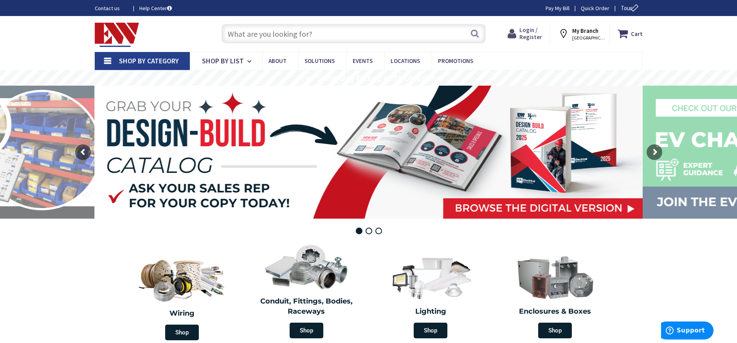
click at [536, 31] on span "Login / Register" at bounding box center [530, 33] width 23 height 14
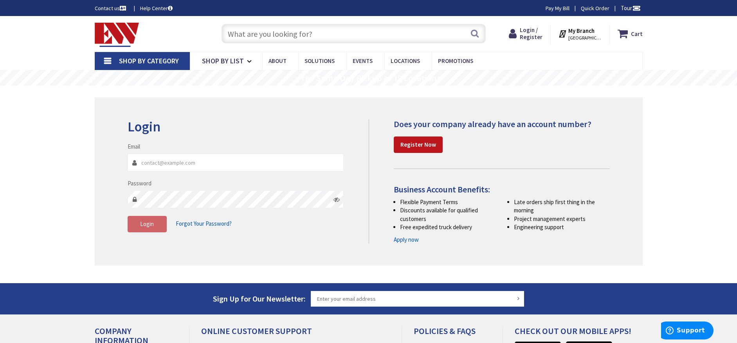
click at [163, 161] on input "Email" at bounding box center [236, 163] width 216 height 18
type input "[EMAIL_ADDRESS][DOMAIN_NAME]"
click at [149, 224] on span "Login" at bounding box center [147, 223] width 14 height 7
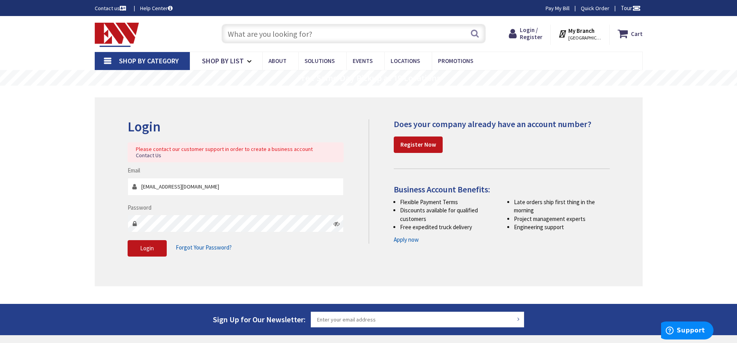
click at [209, 244] on span "Forgot Your Password?" at bounding box center [204, 247] width 56 height 7
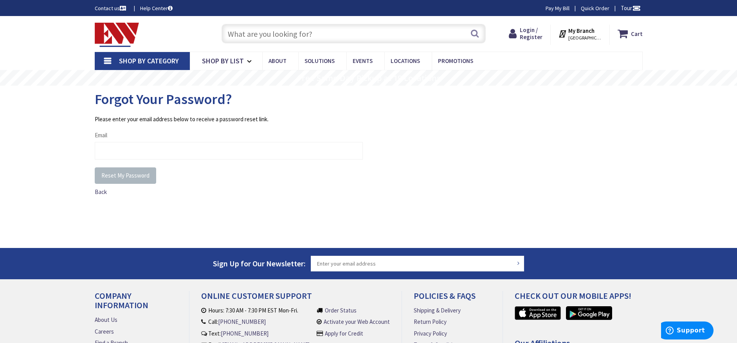
click at [119, 139] on div "Email" at bounding box center [229, 145] width 268 height 29
click at [134, 133] on div "Email" at bounding box center [229, 145] width 268 height 29
click at [118, 112] on div "Forgot Your Password?" at bounding box center [369, 100] width 548 height 29
drag, startPoint x: 169, startPoint y: 124, endPoint x: 219, endPoint y: 126, distance: 49.7
click at [169, 124] on fieldset "Please enter your email address below to receive a password reset link. Email" at bounding box center [229, 141] width 268 height 52
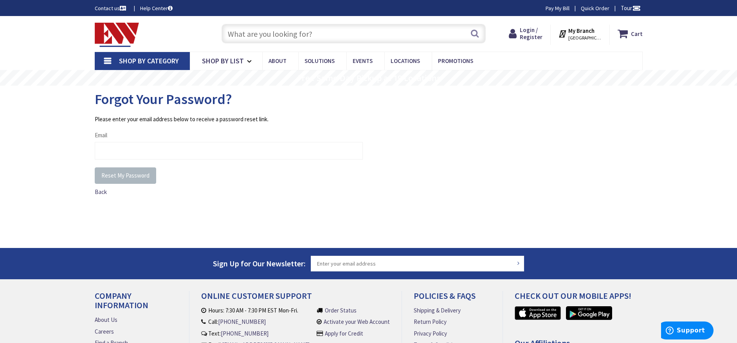
click at [119, 138] on div "Email" at bounding box center [229, 145] width 268 height 29
click at [108, 150] on input "Email" at bounding box center [229, 151] width 268 height 18
type input "[EMAIL_ADDRESS][DOMAIN_NAME]"
drag, startPoint x: 237, startPoint y: 213, endPoint x: 222, endPoint y: 210, distance: 15.9
click at [236, 211] on div "Please enter your email address below to receive a password reset link. Email t…" at bounding box center [369, 173] width 548 height 117
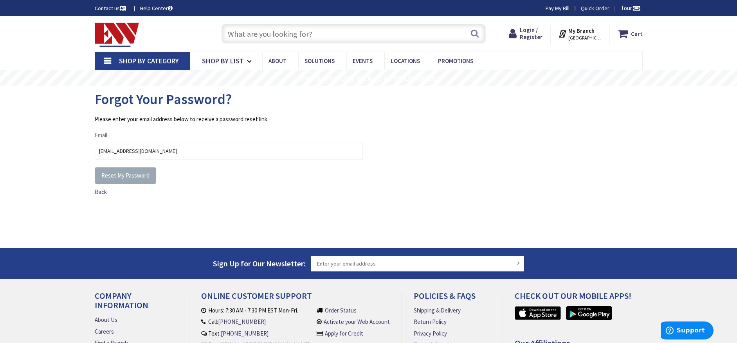
click at [114, 177] on span "Reset My Password" at bounding box center [125, 175] width 48 height 7
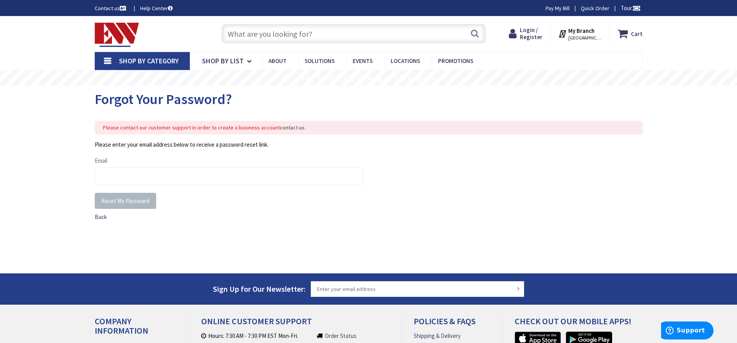
click at [587, 36] on span "[GEOGRAPHIC_DATA], [GEOGRAPHIC_DATA]" at bounding box center [584, 38] width 33 height 6
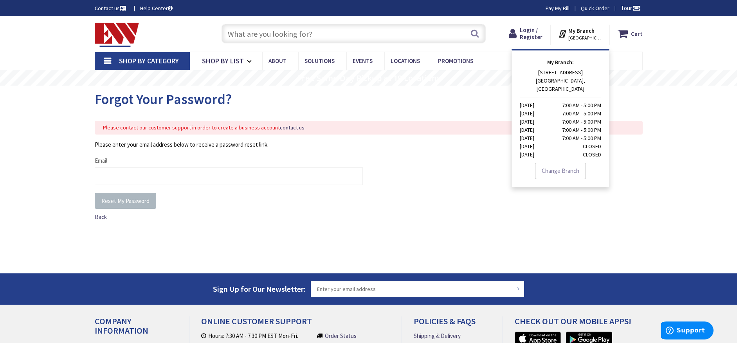
click at [700, 54] on div "Shop By Category Conduit and Fittings Cable Tray & Accessories Cable Trays Cabl…" at bounding box center [368, 61] width 737 height 18
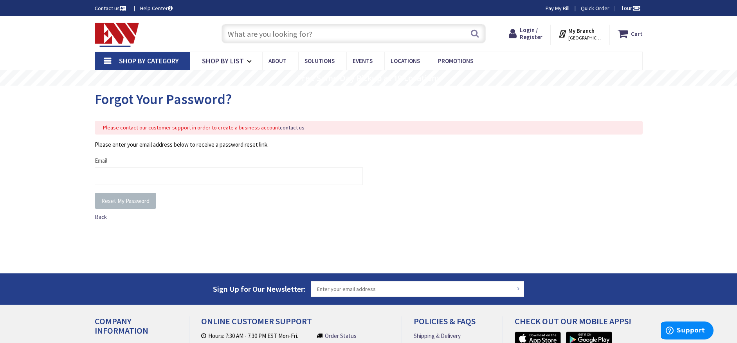
click at [506, 54] on nav "Shop By Category Conduit and Fittings Cable Tray & Accessories Cable Trays Cabl…" at bounding box center [369, 61] width 548 height 19
click at [529, 37] on span "Login / Register" at bounding box center [531, 33] width 23 height 14
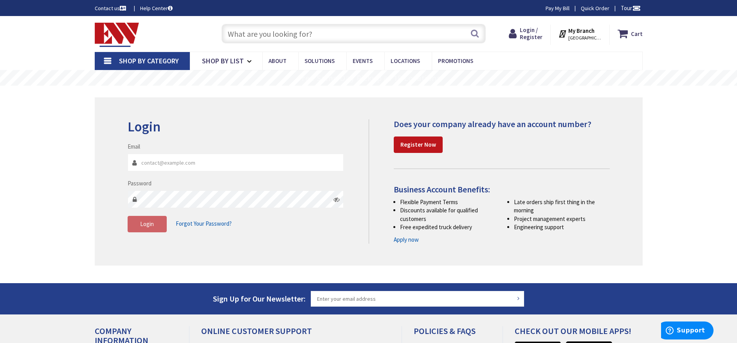
click at [172, 162] on input "Email" at bounding box center [236, 163] width 216 height 18
type input "[EMAIL_ADDRESS][DOMAIN_NAME]"
click at [403, 148] on strong "Register Now" at bounding box center [418, 144] width 36 height 7
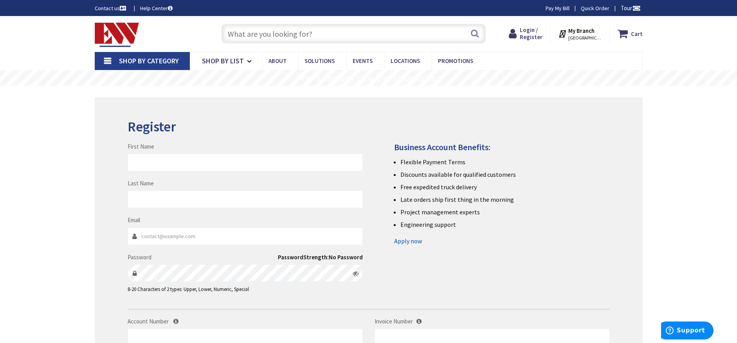
click at [652, 123] on main "Register First Name Last Name Email Password Password" at bounding box center [368, 278] width 587 height 384
click at [563, 8] on link "Pay My Bill" at bounding box center [558, 8] width 24 height 8
click at [157, 157] on input "First Name" at bounding box center [245, 163] width 235 height 18
type input "[PERSON_NAME]"
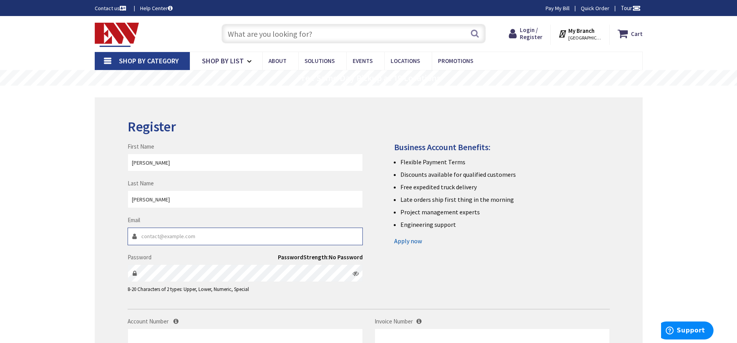
type input "[EMAIL_ADDRESS][DOMAIN_NAME]"
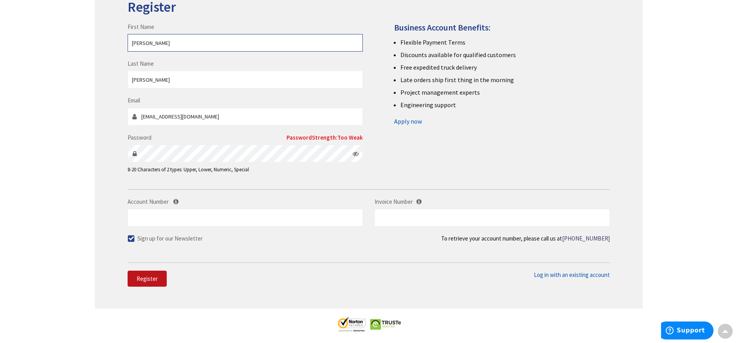
scroll to position [122, 0]
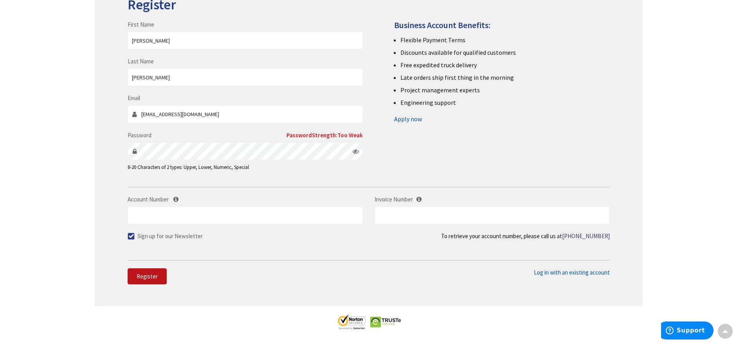
click at [353, 151] on icon at bounding box center [356, 151] width 6 height 6
click at [151, 213] on input "Account Number" at bounding box center [245, 216] width 235 height 18
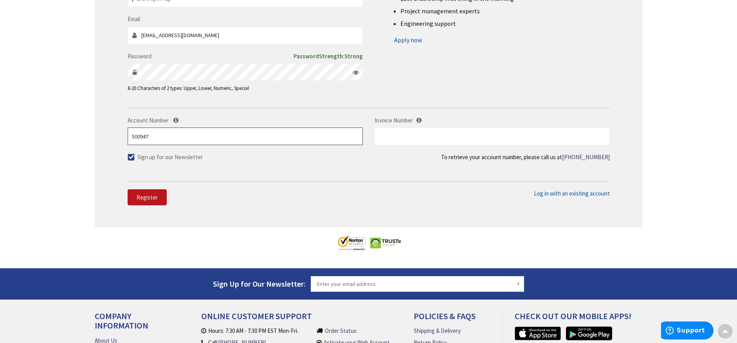
scroll to position [203, 0]
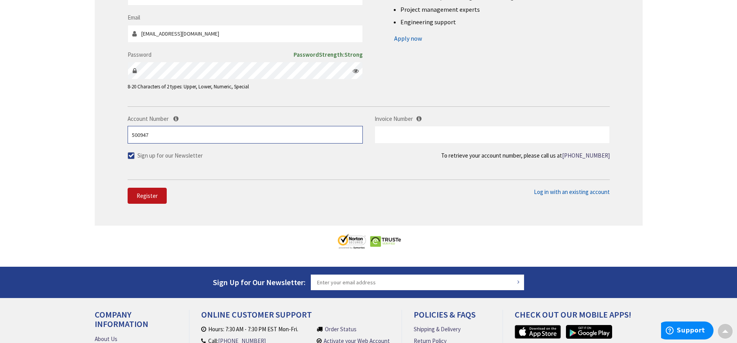
type input "500947"
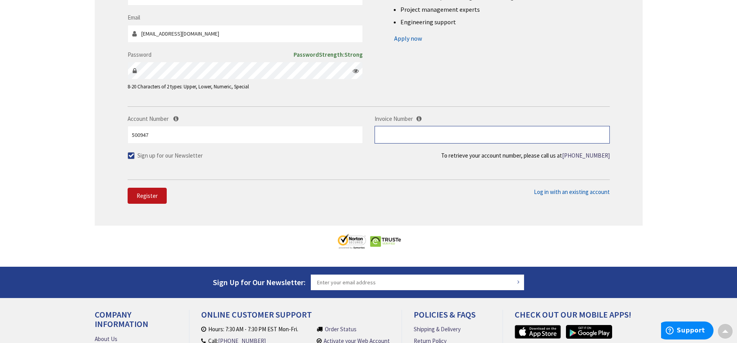
click at [448, 137] on input "text" at bounding box center [492, 135] width 235 height 18
click at [698, 138] on div "Skip to Content Toggle Nav Search Cart My Cart Close" at bounding box center [368, 130] width 737 height 634
click at [132, 193] on button "Register" at bounding box center [147, 196] width 39 height 16
click at [430, 138] on input "text" at bounding box center [492, 135] width 235 height 18
type input "500957"
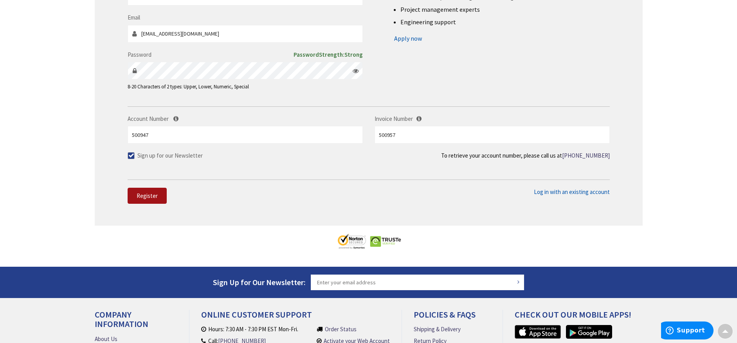
click at [154, 199] on span "Register" at bounding box center [147, 195] width 21 height 7
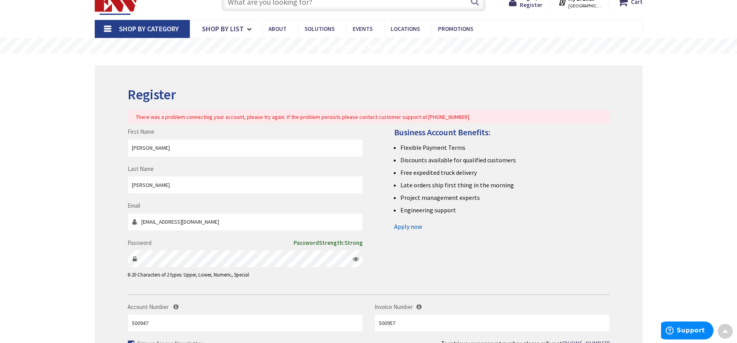
scroll to position [0, 0]
